Goal: Check status: Check status

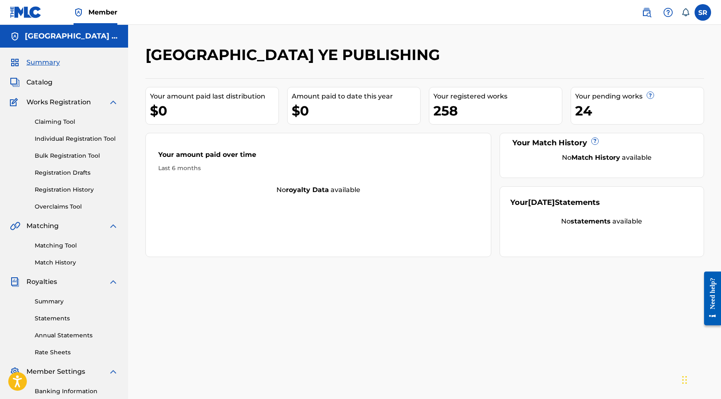
click at [64, 135] on link "Individual Registration Tool" at bounding box center [77, 138] width 84 height 9
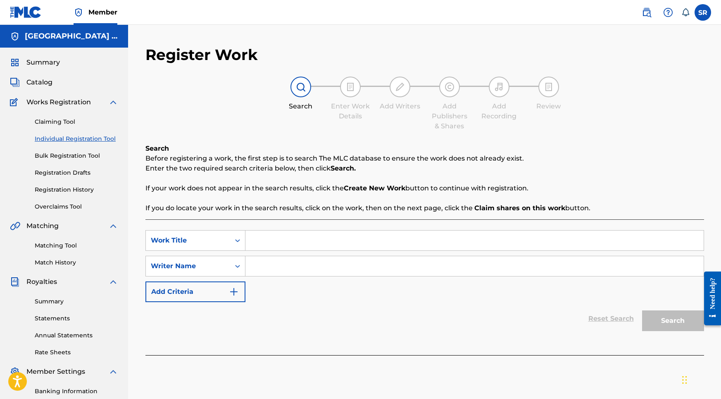
click at [76, 167] on div "Claiming Tool Individual Registration Tool Bulk Registration Tool Registration …" at bounding box center [64, 159] width 108 height 104
click at [73, 189] on link "Registration History" at bounding box center [77, 189] width 84 height 9
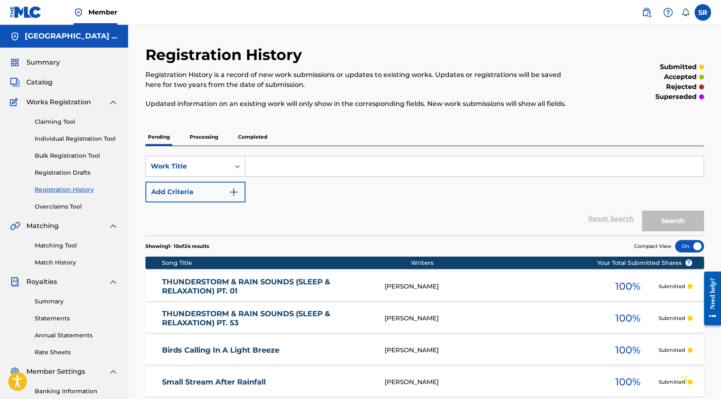
click at [198, 134] on p "Processing" at bounding box center [203, 136] width 33 height 17
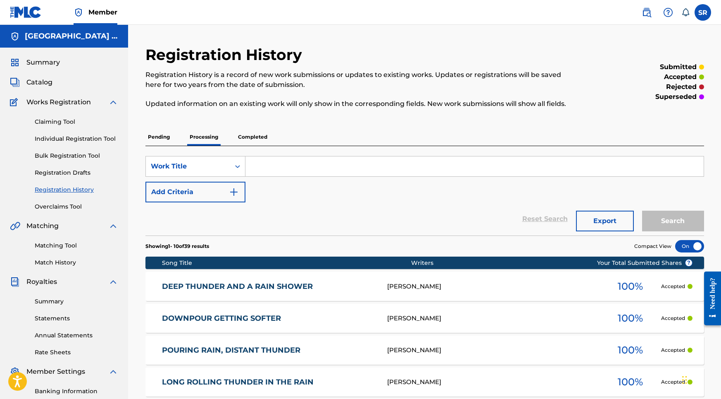
click at [43, 59] on span "Summary" at bounding box center [42, 62] width 33 height 10
